Goal: Obtain resource: Obtain resource

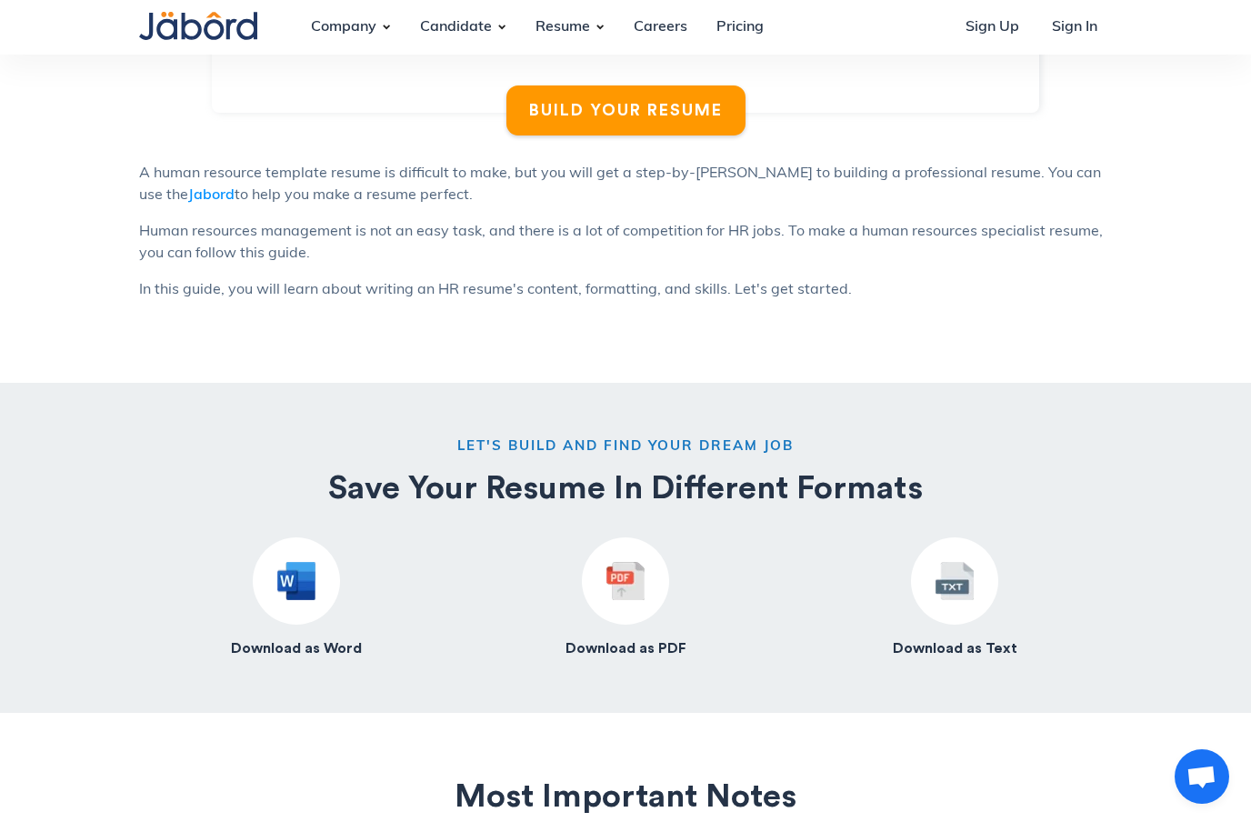
scroll to position [1306, 0]
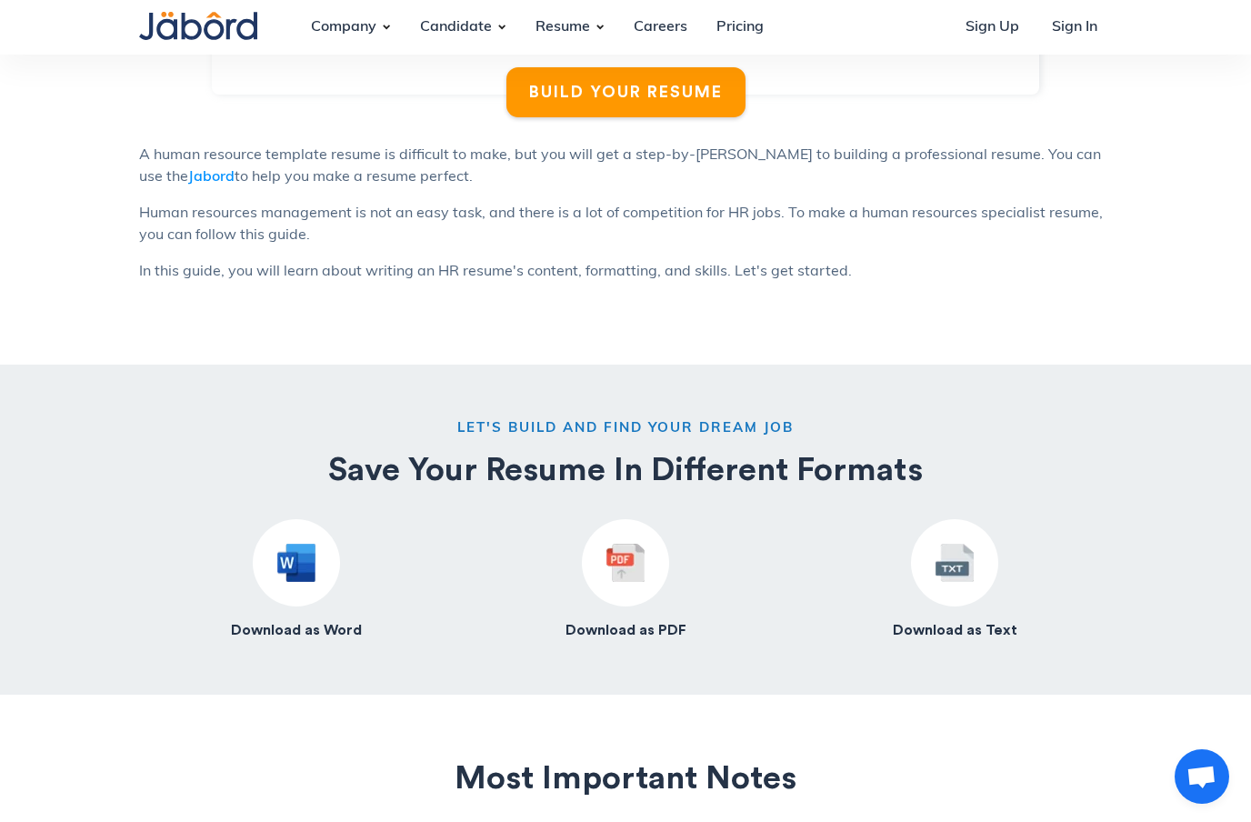
click at [294, 567] on img at bounding box center [296, 563] width 38 height 38
click at [298, 588] on div at bounding box center [296, 562] width 87 height 87
click at [299, 634] on h4 "Download as Word" at bounding box center [296, 630] width 131 height 19
click at [297, 554] on img at bounding box center [296, 563] width 38 height 38
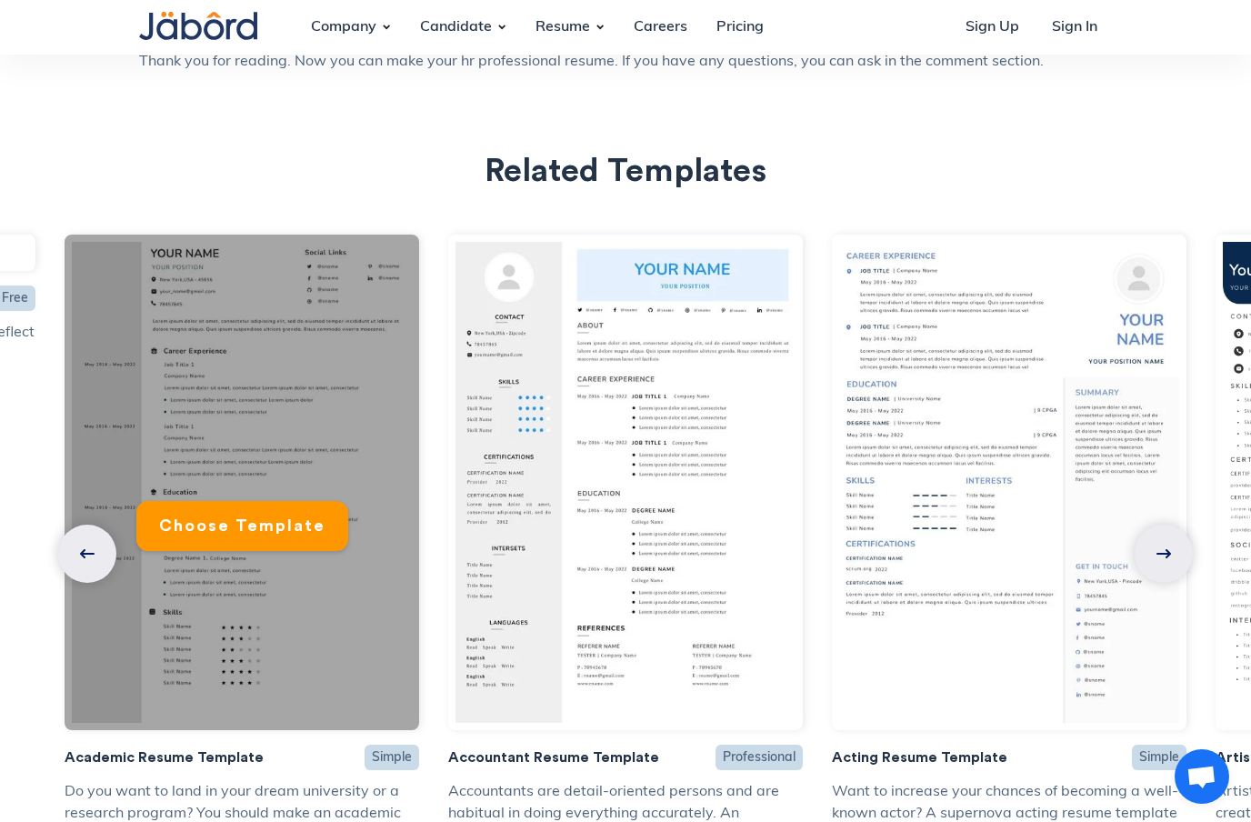
scroll to position [5437, 0]
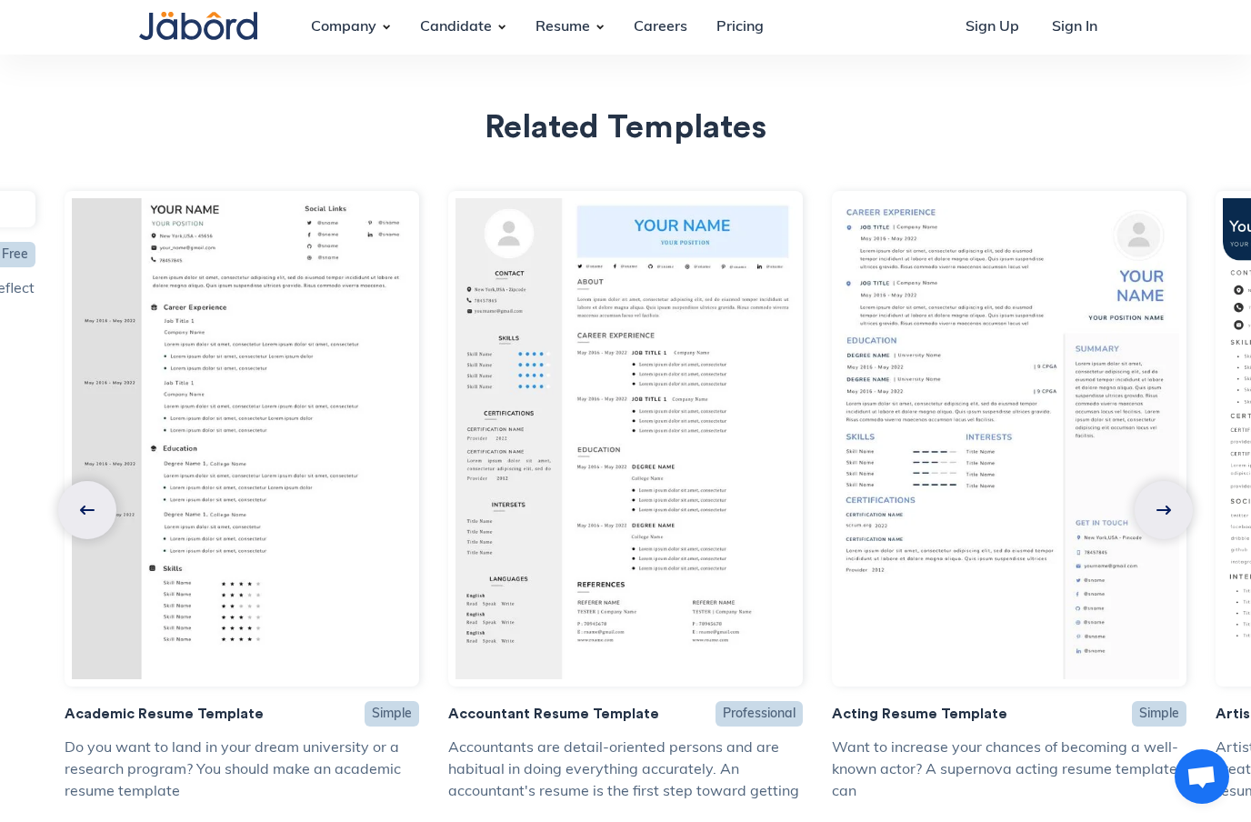
click at [1162, 505] on img at bounding box center [1163, 509] width 15 height 9
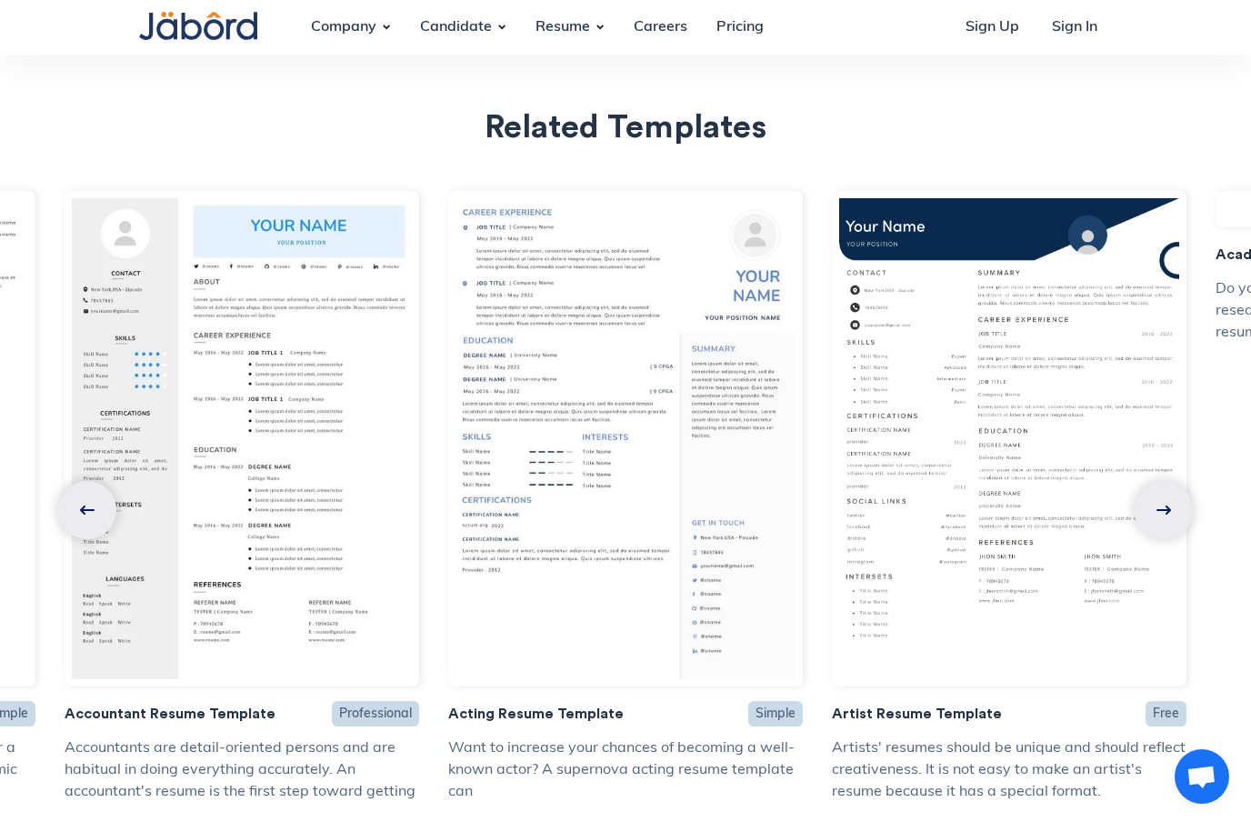
click at [1162, 505] on img at bounding box center [1163, 509] width 15 height 9
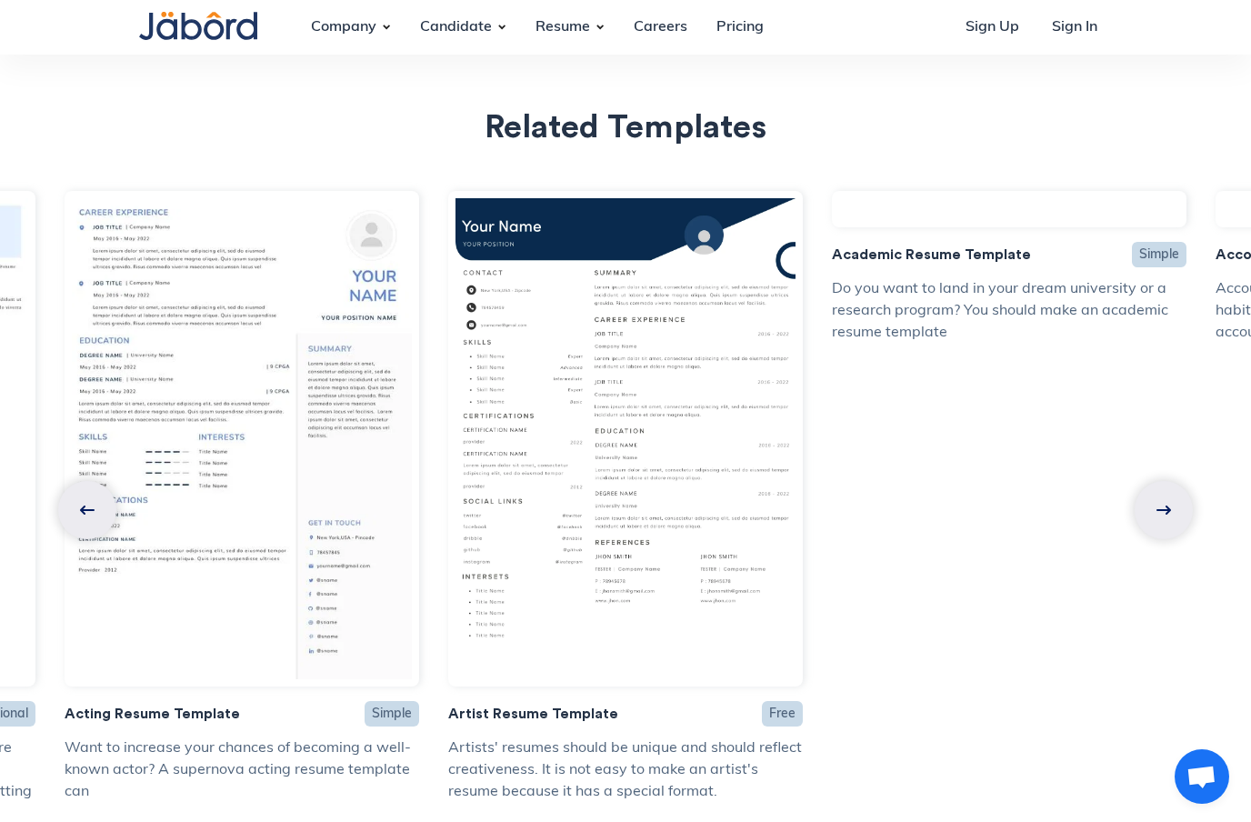
click at [1162, 505] on img at bounding box center [1163, 509] width 15 height 9
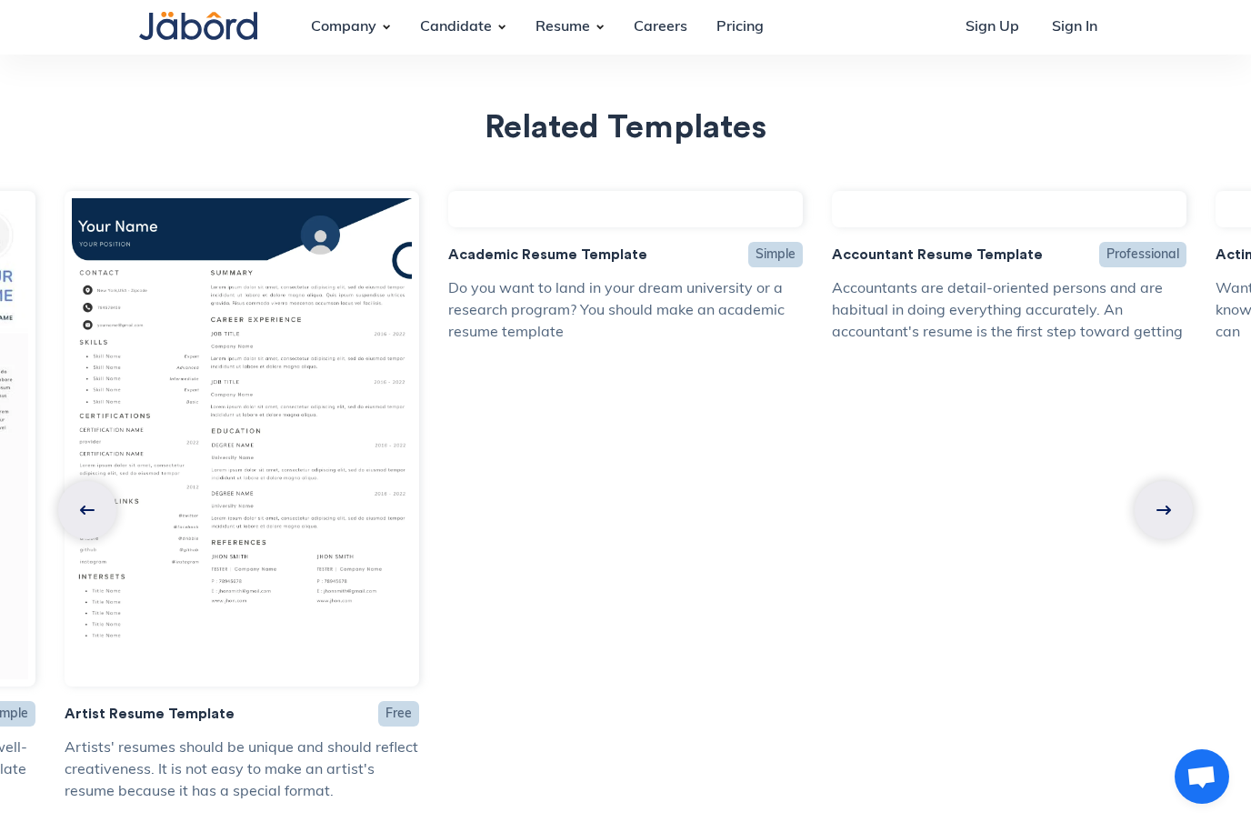
click at [1162, 505] on img at bounding box center [1163, 509] width 15 height 9
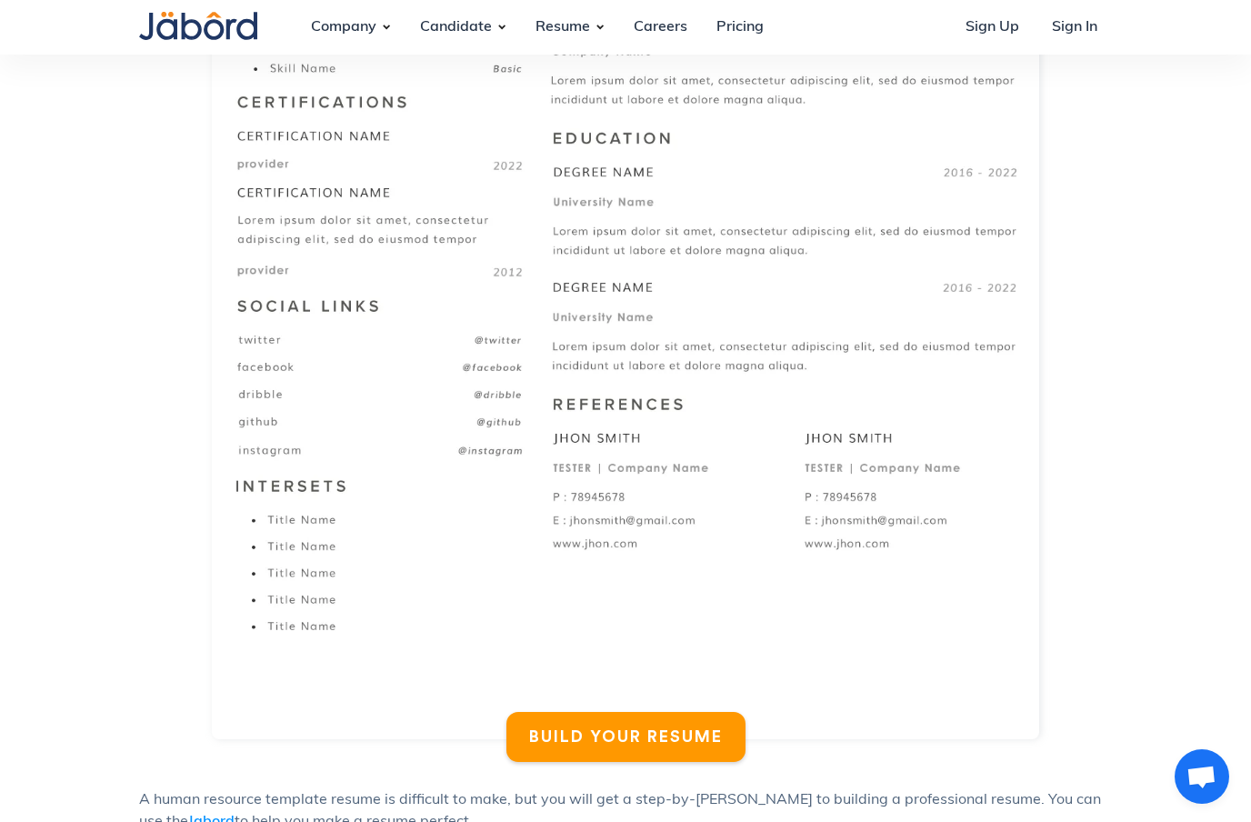
scroll to position [725, 0]
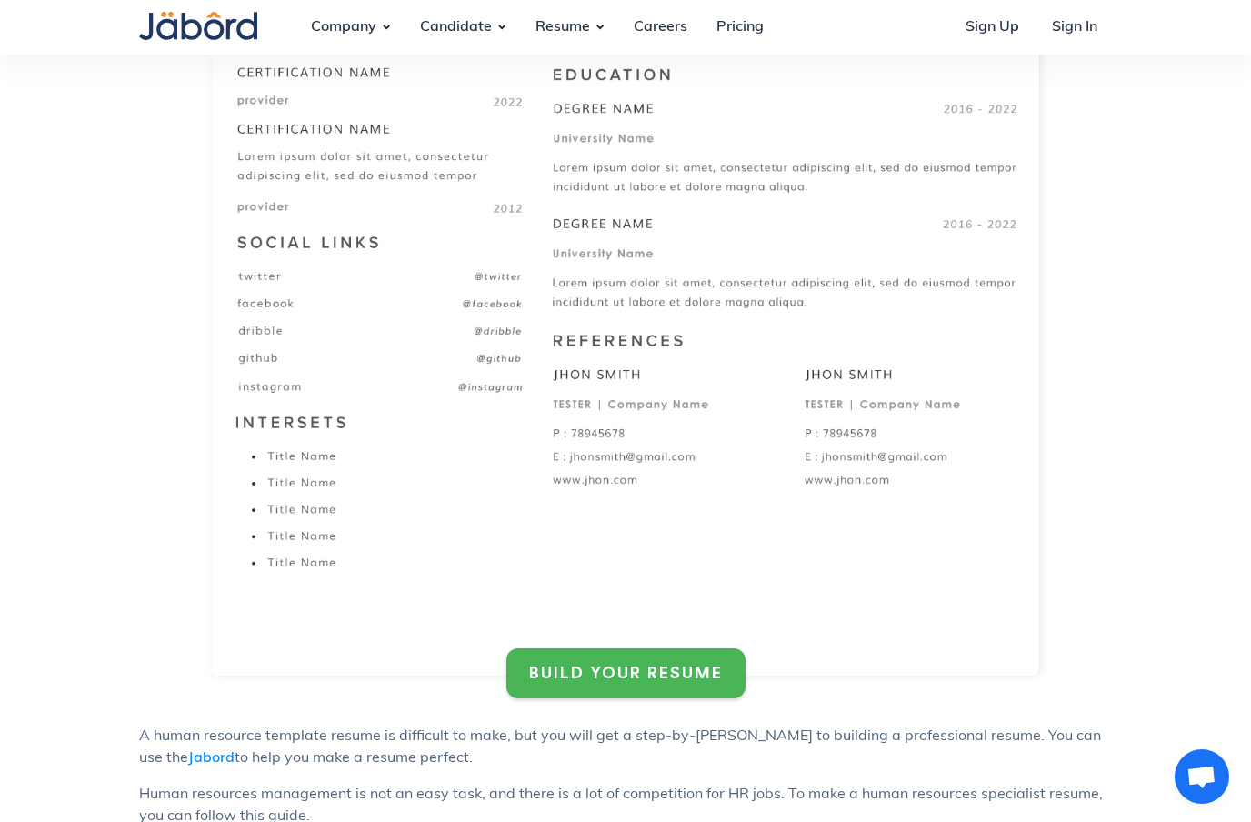
click at [622, 672] on div "BUILD YOUR RESUME" at bounding box center [626, 673] width 194 height 21
